Goal: Transaction & Acquisition: Purchase product/service

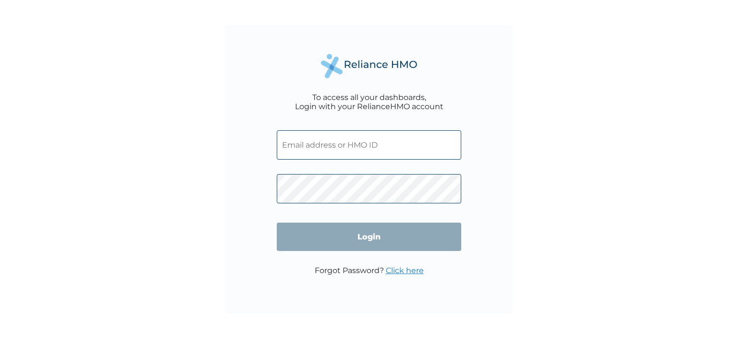
type input "damilolagrace40@gmail.com"
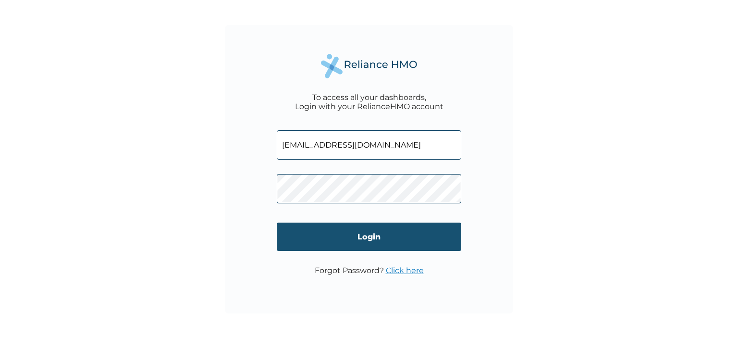
click at [389, 240] on input "Login" at bounding box center [369, 236] width 184 height 28
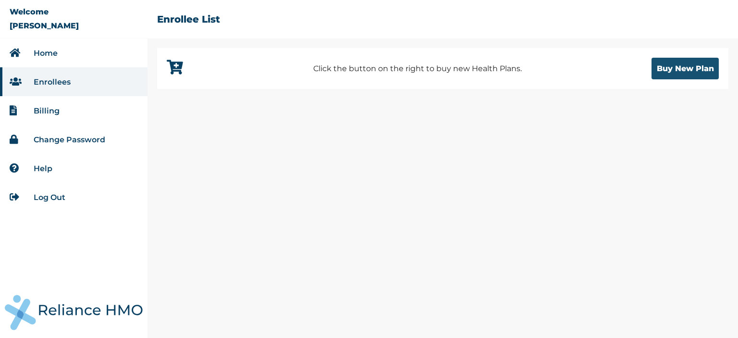
click at [660, 69] on button "Buy New Plan" at bounding box center [684, 69] width 67 height 22
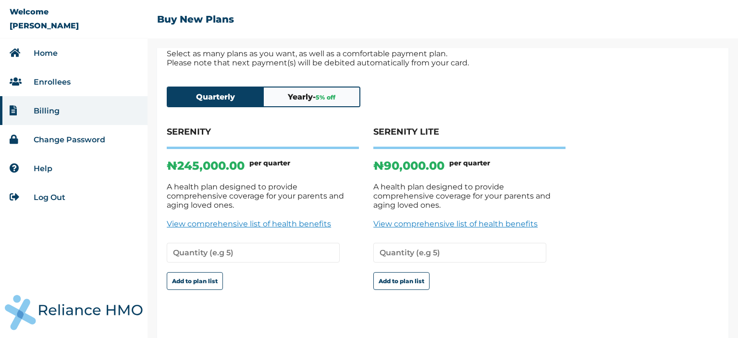
scroll to position [16, 0]
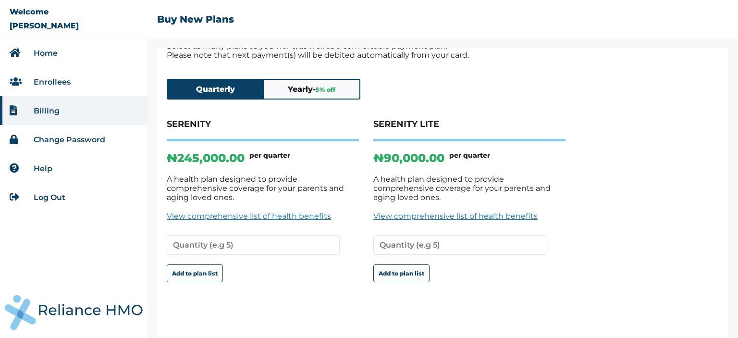
click at [390, 211] on link "View comprehensive list of health benefits" at bounding box center [469, 215] width 192 height 9
